Goal: Transaction & Acquisition: Purchase product/service

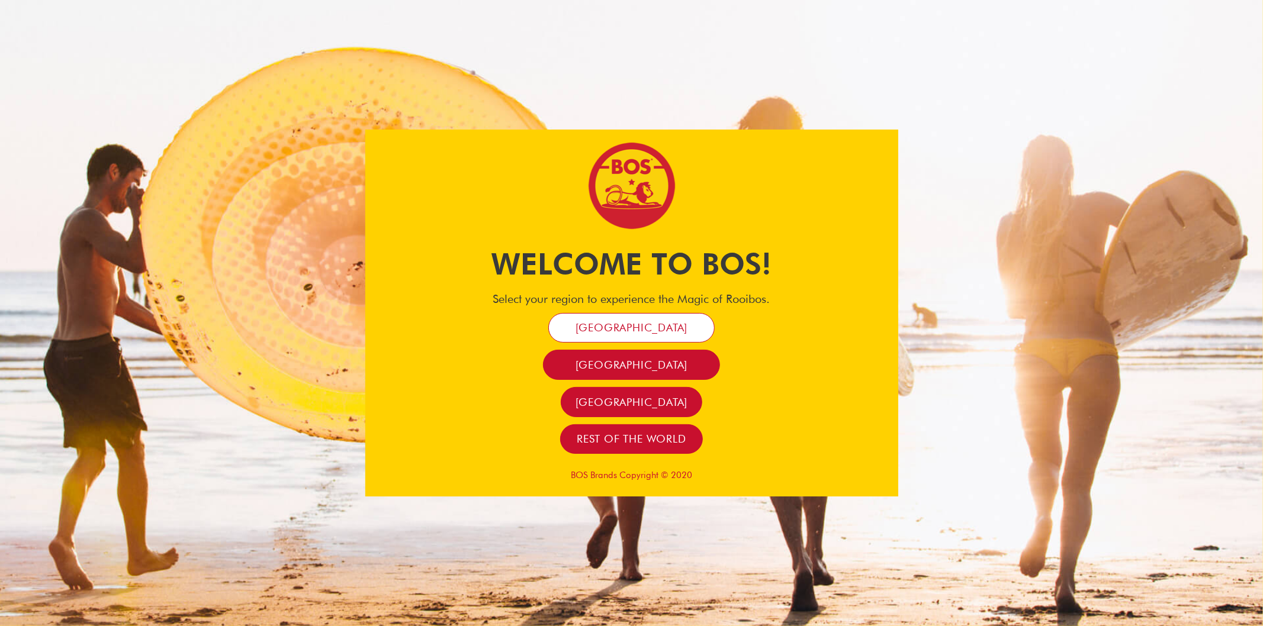
click at [636, 320] on link "[GEOGRAPHIC_DATA]" at bounding box center [631, 328] width 167 height 30
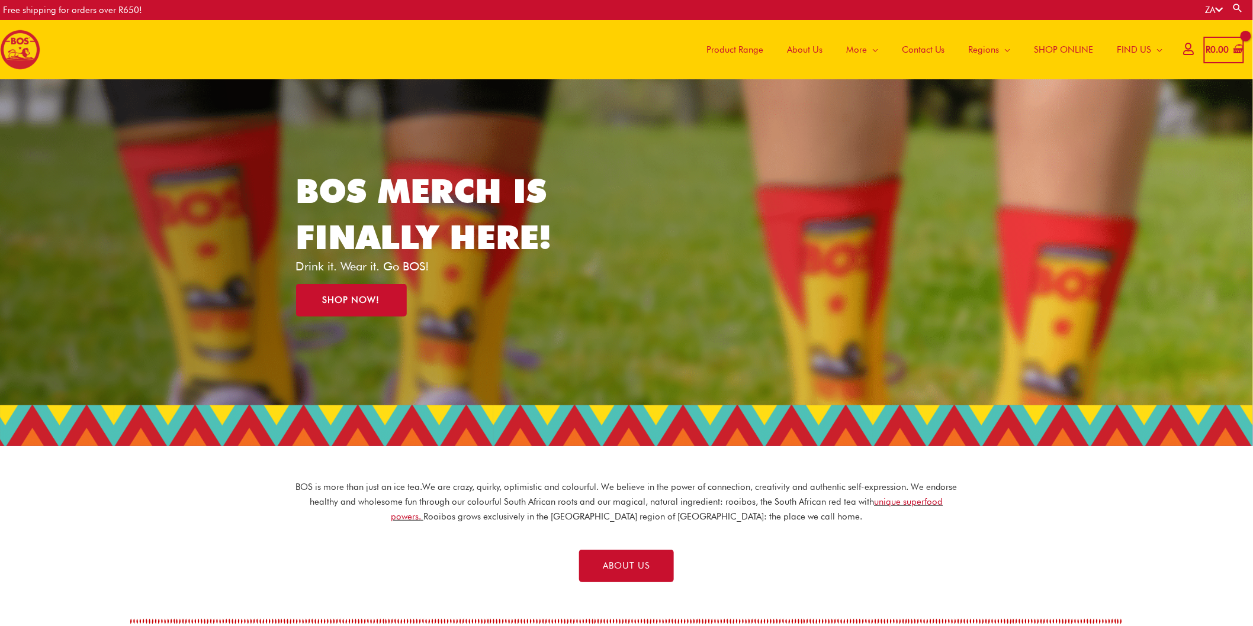
click at [1050, 52] on span "SHOP ONLINE" at bounding box center [1063, 50] width 59 height 36
